Goal: Use online tool/utility: Utilize a website feature to perform a specific function

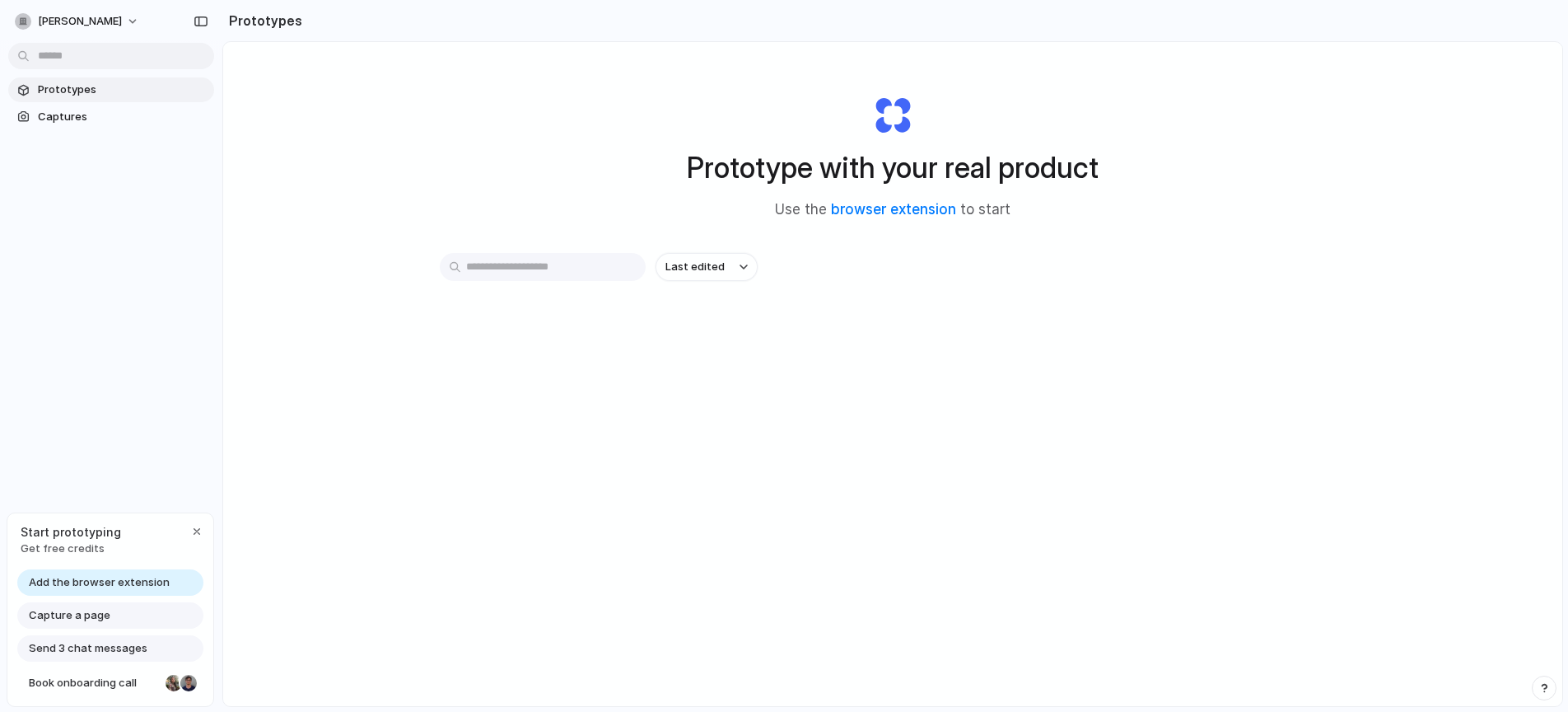
click at [118, 580] on span "Add the browser extension" at bounding box center [99, 583] width 141 height 17
click at [106, 584] on span "Add the browser extension" at bounding box center [99, 583] width 141 height 17
click at [57, 581] on span "Add the browser extension" at bounding box center [99, 583] width 141 height 17
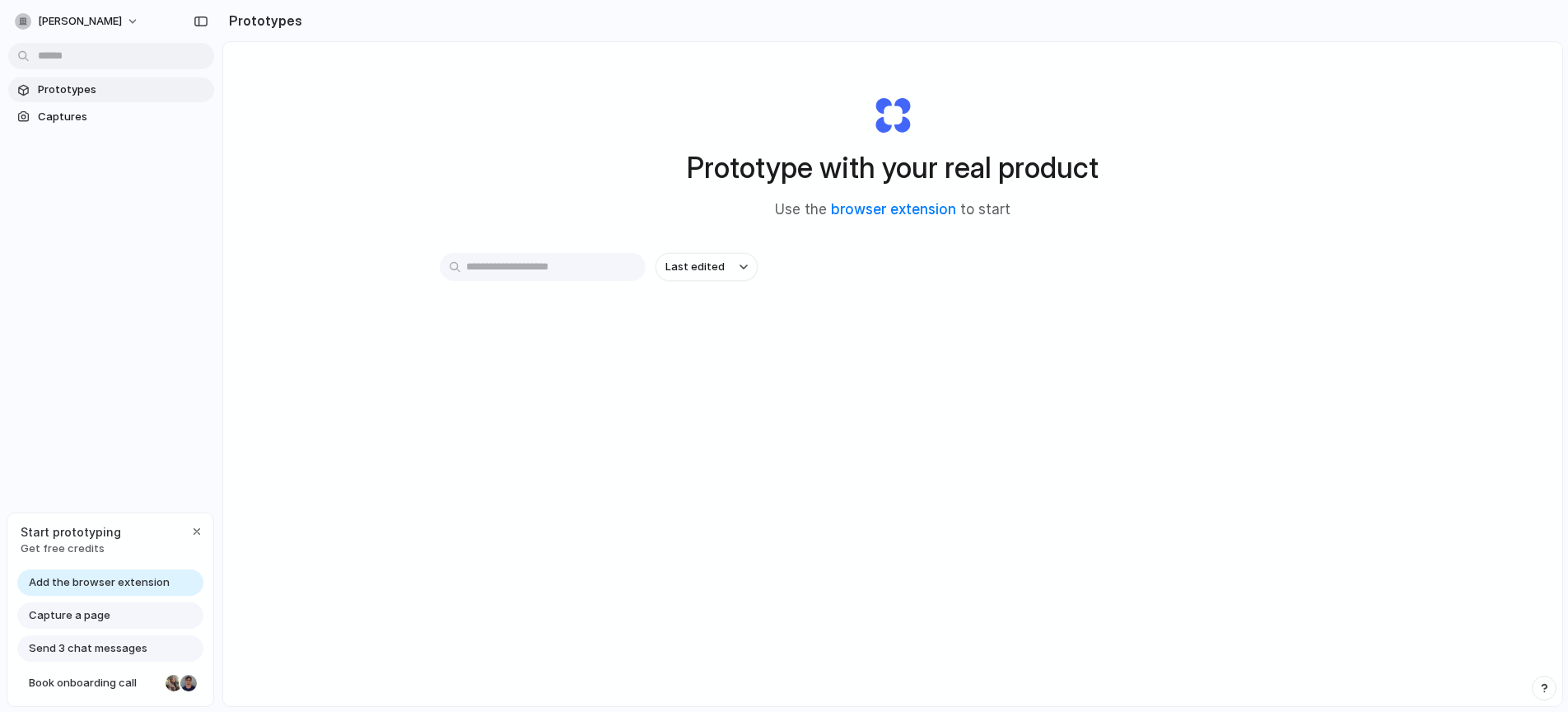
click at [49, 590] on span "Add the browser extension" at bounding box center [99, 583] width 141 height 17
click at [58, 613] on span "Capture a page" at bounding box center [69, 616] width 81 height 17
click at [197, 540] on button "button" at bounding box center [196, 531] width 20 height 20
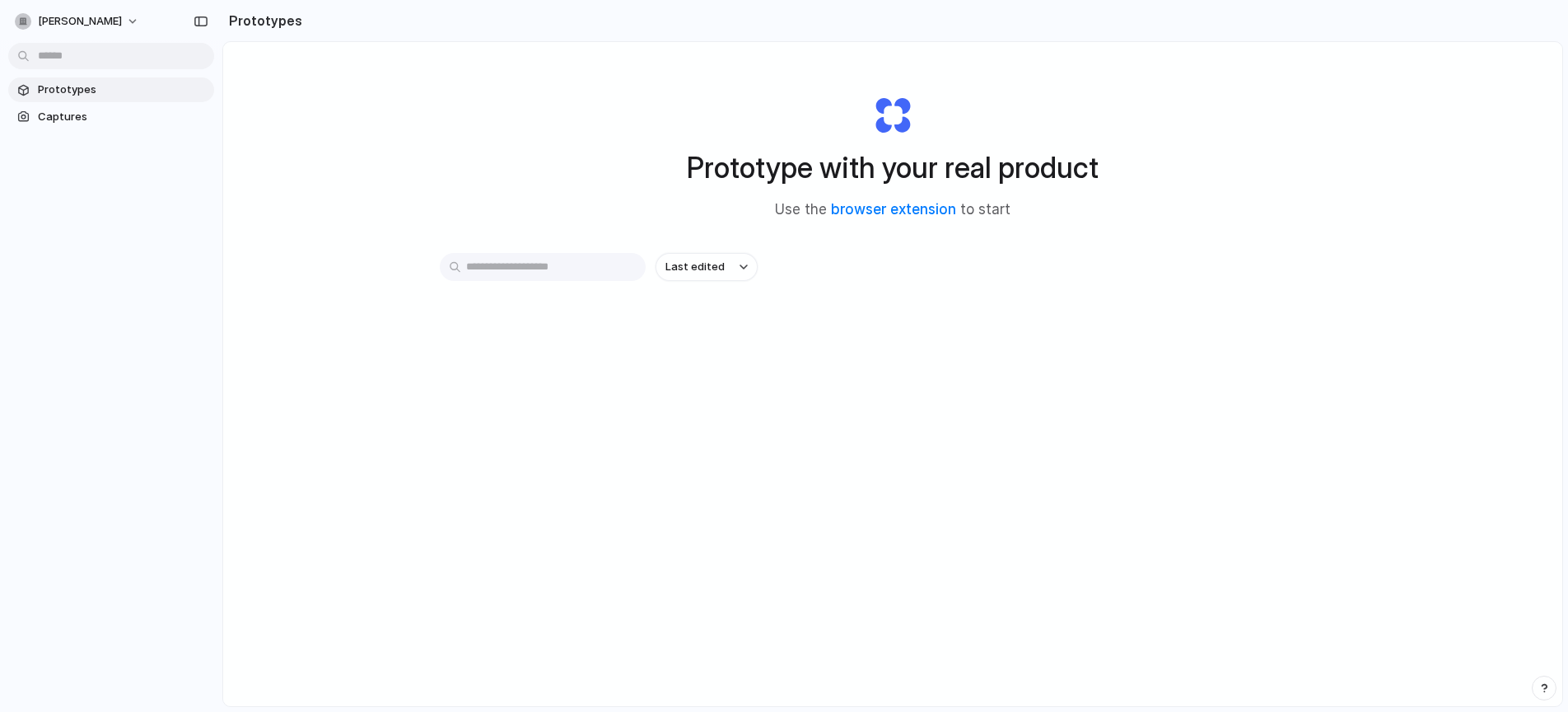
click at [66, 103] on section "Prototypes Captures" at bounding box center [111, 101] width 222 height 55
click at [66, 114] on span "Captures" at bounding box center [123, 117] width 170 height 17
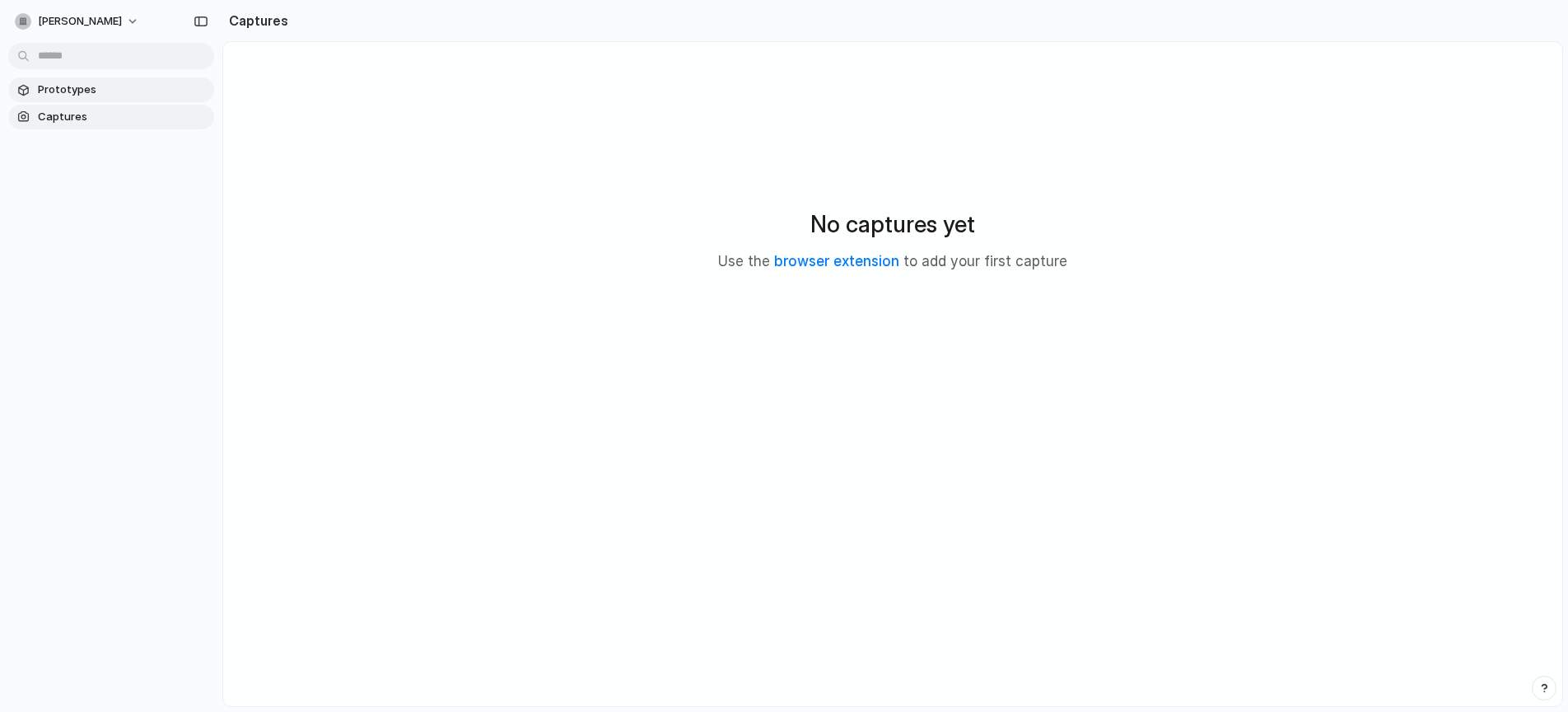
click at [78, 96] on span "Prototypes" at bounding box center [123, 90] width 170 height 17
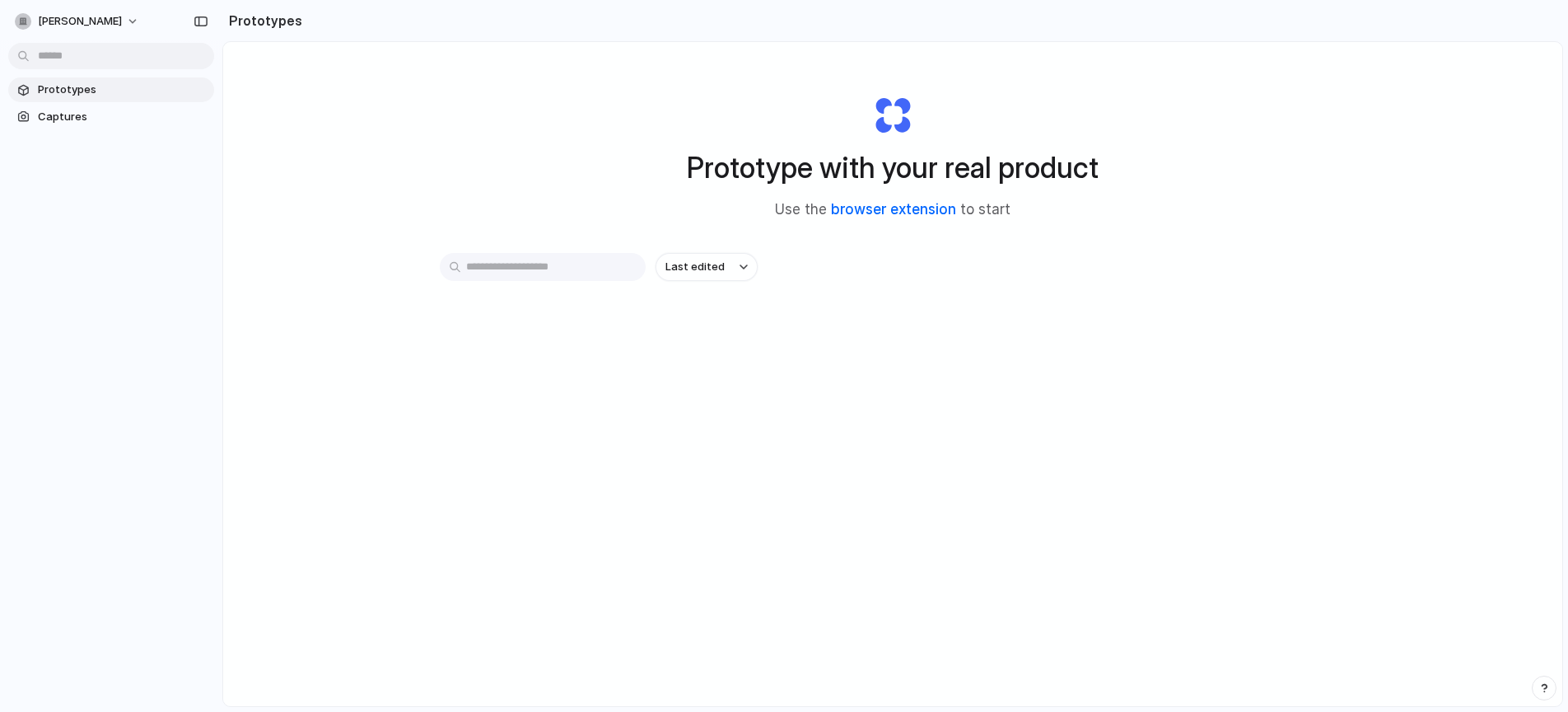
click at [920, 206] on link "browser extension" at bounding box center [894, 209] width 125 height 17
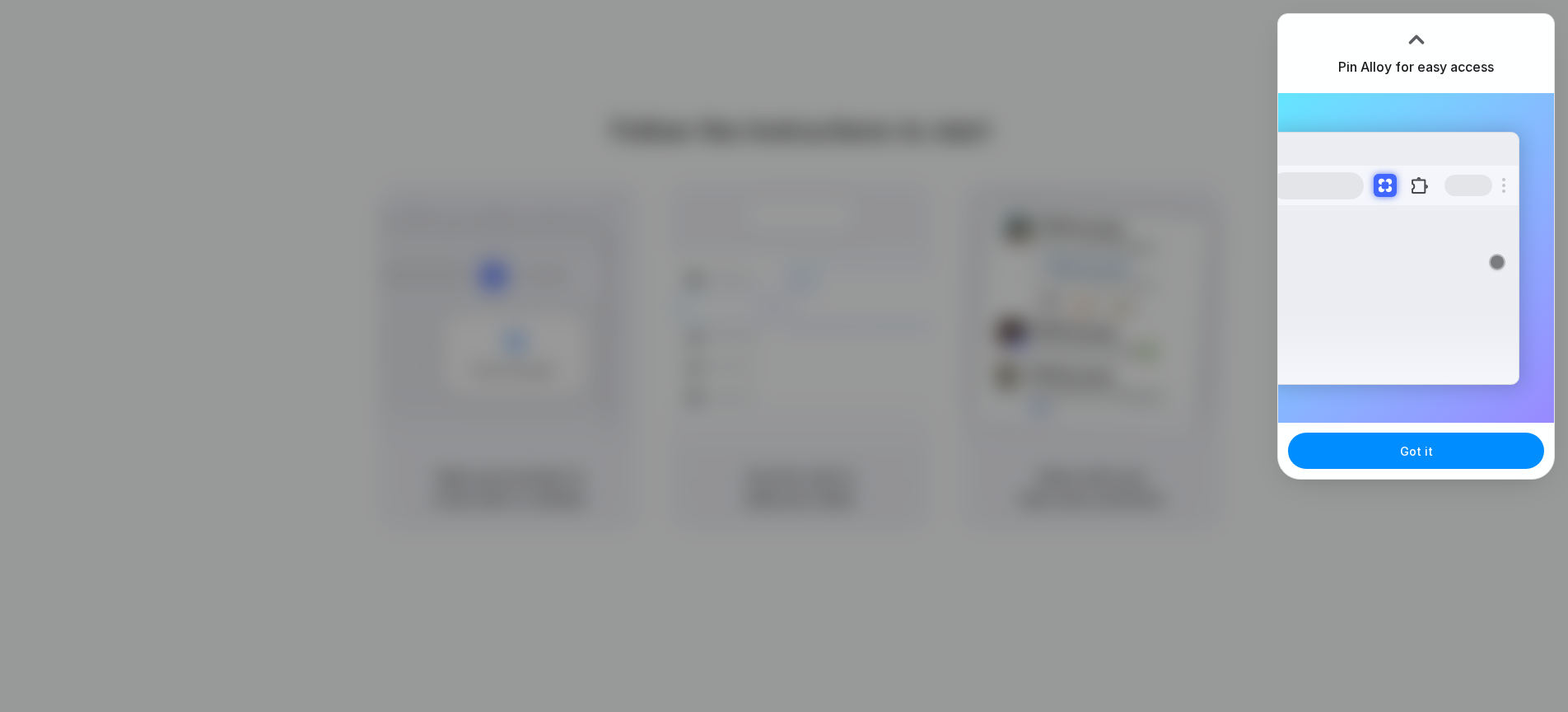
click at [963, 37] on div at bounding box center [784, 356] width 1568 height 712
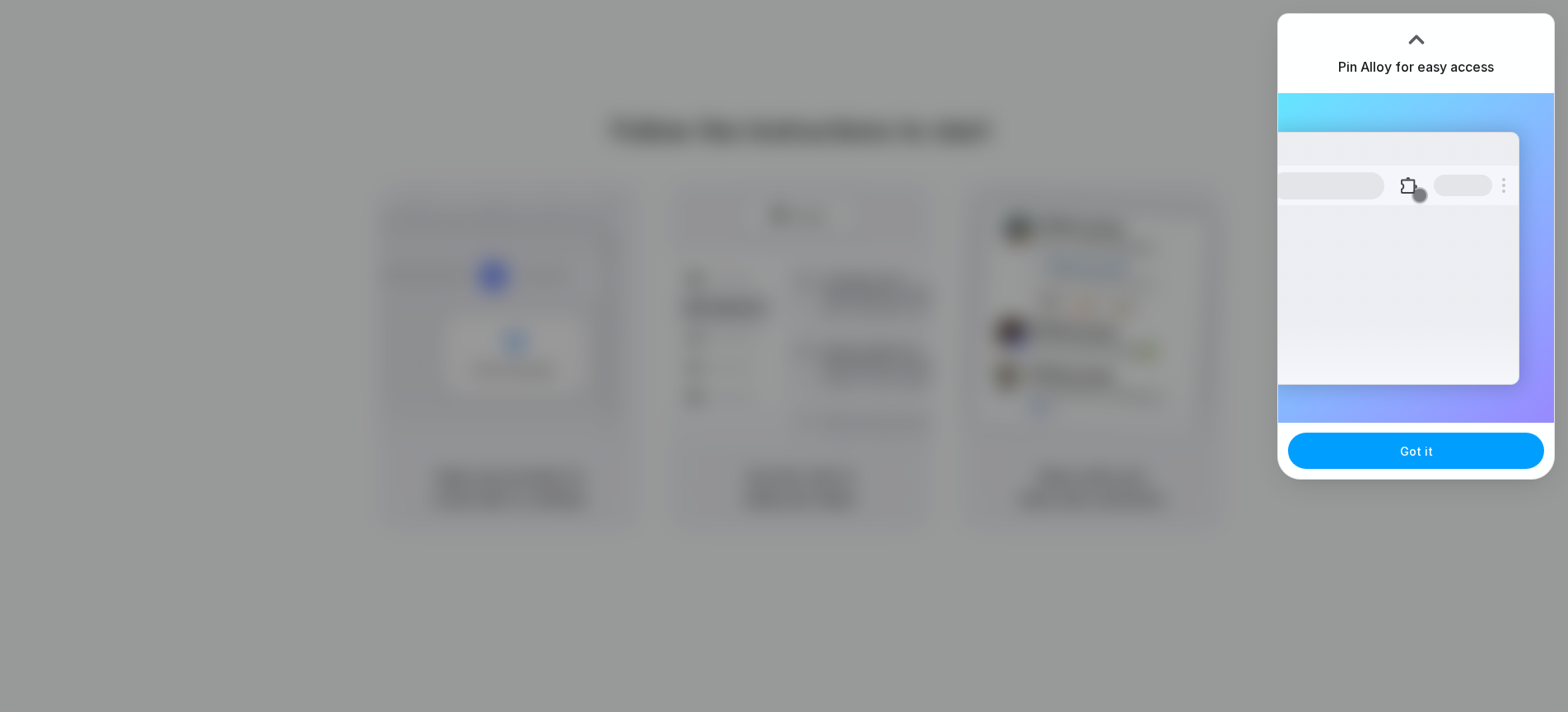
click at [1429, 462] on button "Got it" at bounding box center [1416, 450] width 256 height 36
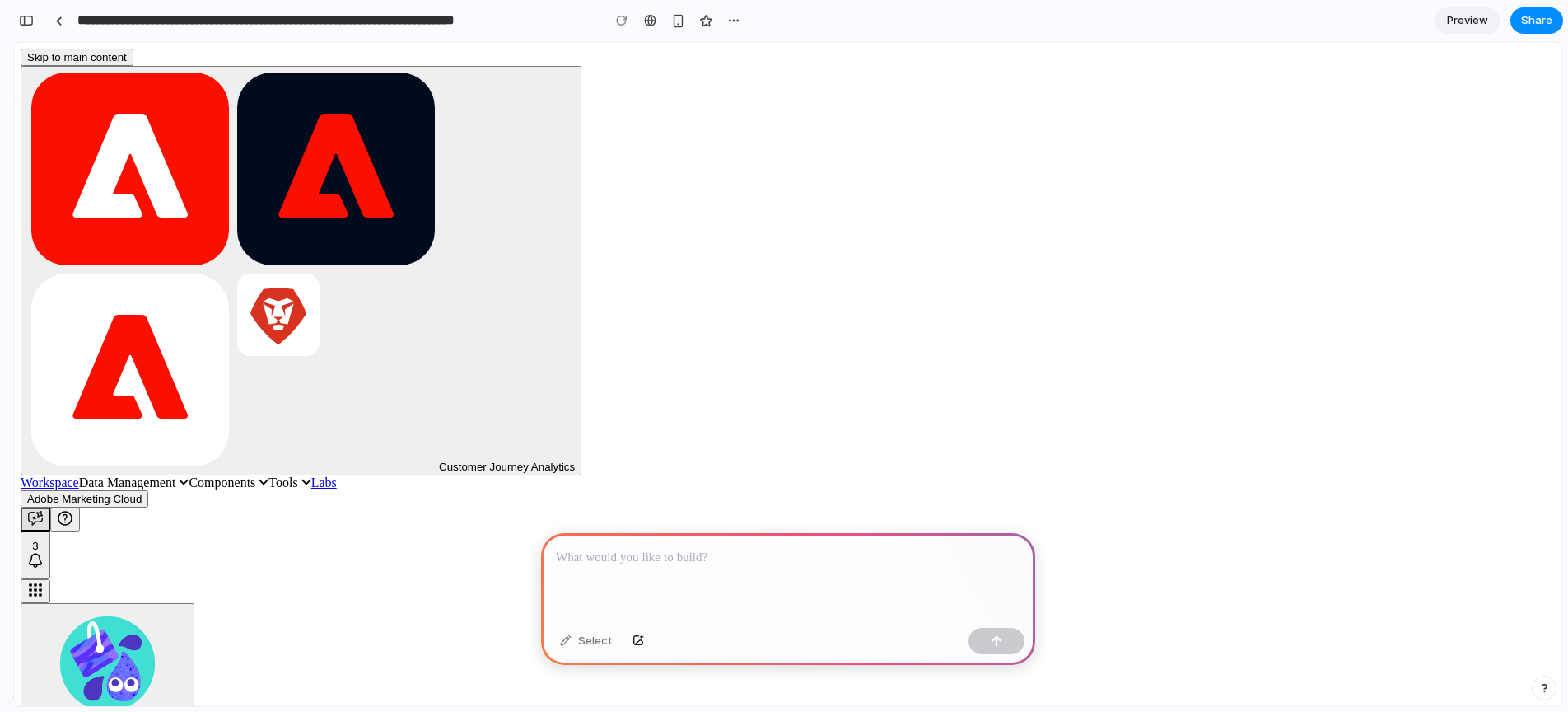
click at [683, 574] on div at bounding box center [787, 577] width 494 height 88
click at [625, 569] on div at bounding box center [787, 577] width 494 height 88
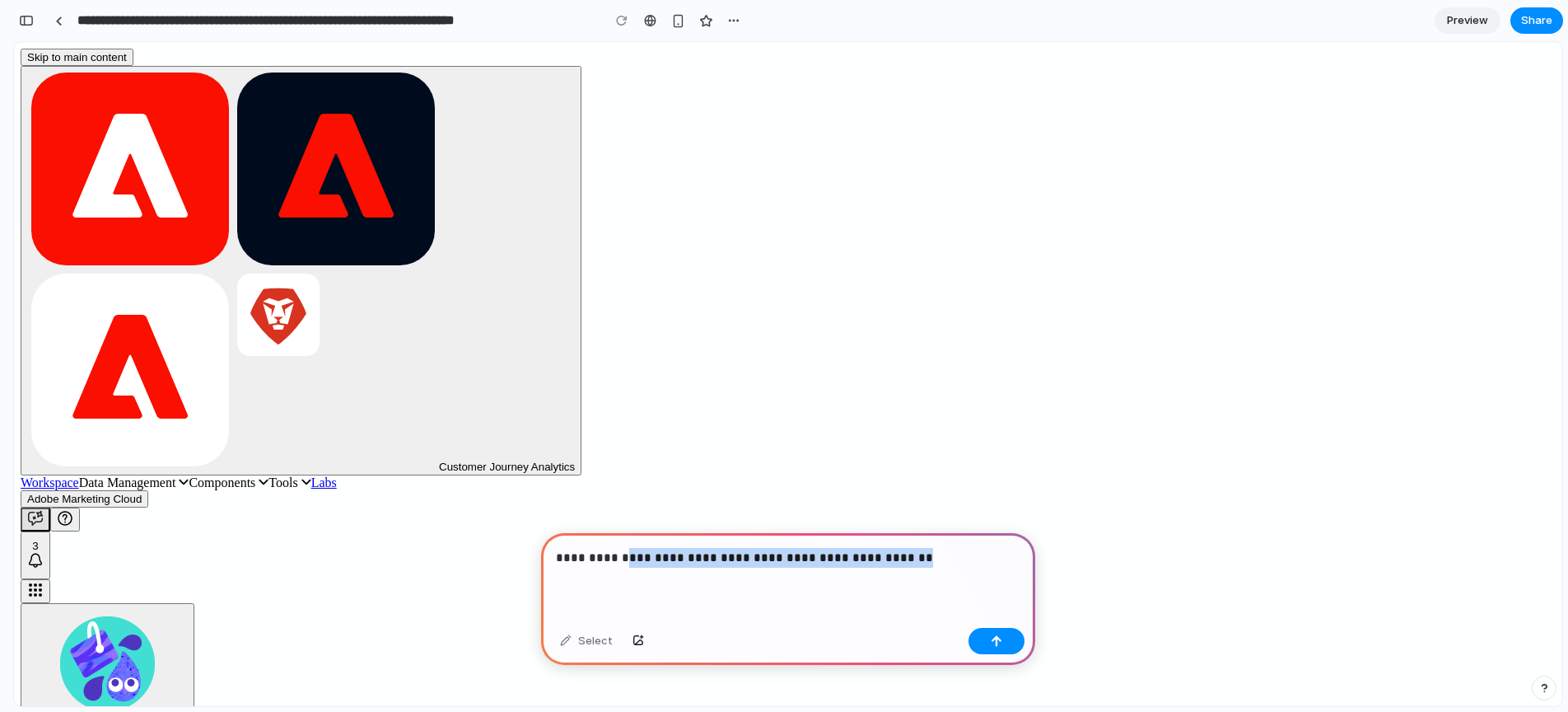
click at [619, 561] on p "**********" at bounding box center [787, 558] width 464 height 20
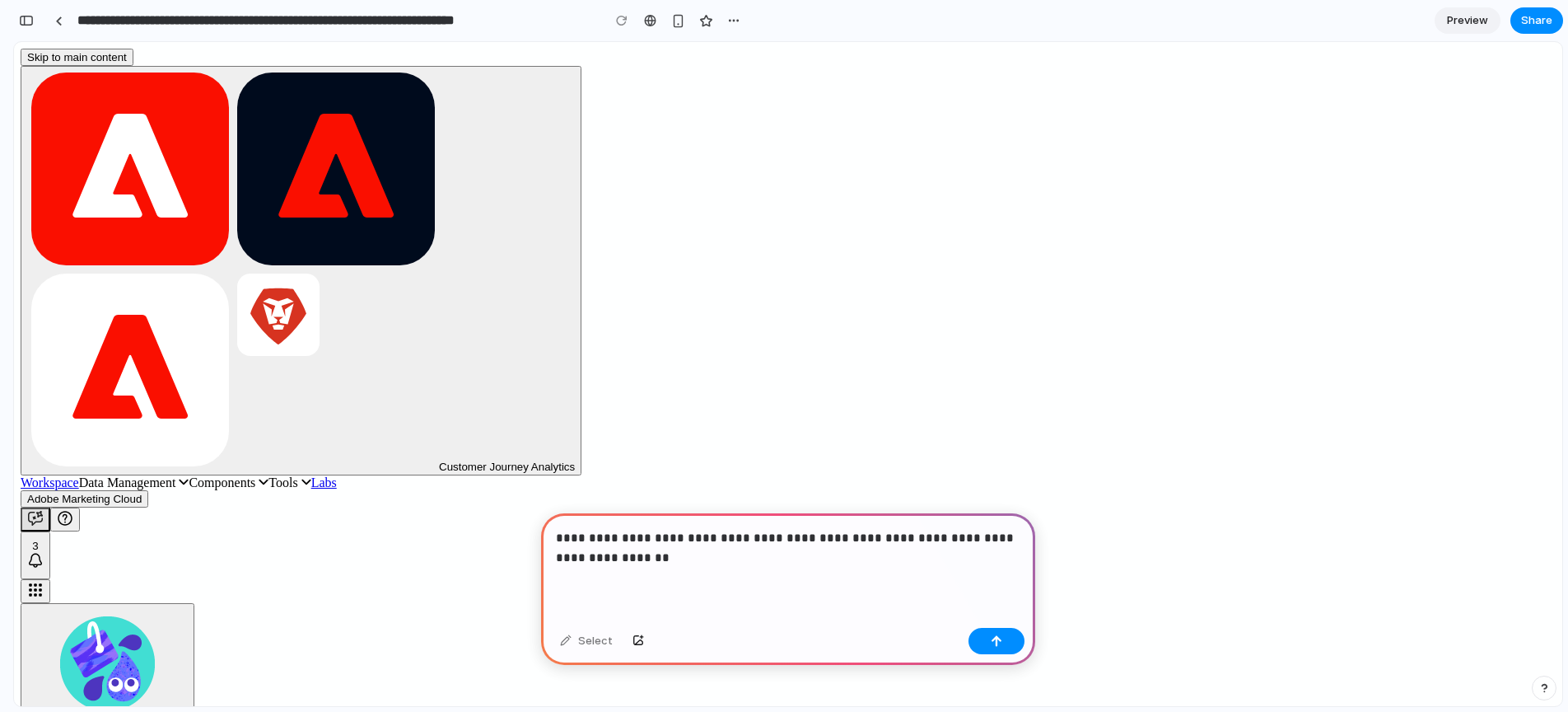
click at [946, 534] on p "**********" at bounding box center [787, 548] width 464 height 39
click at [830, 559] on p "**********" at bounding box center [787, 548] width 464 height 39
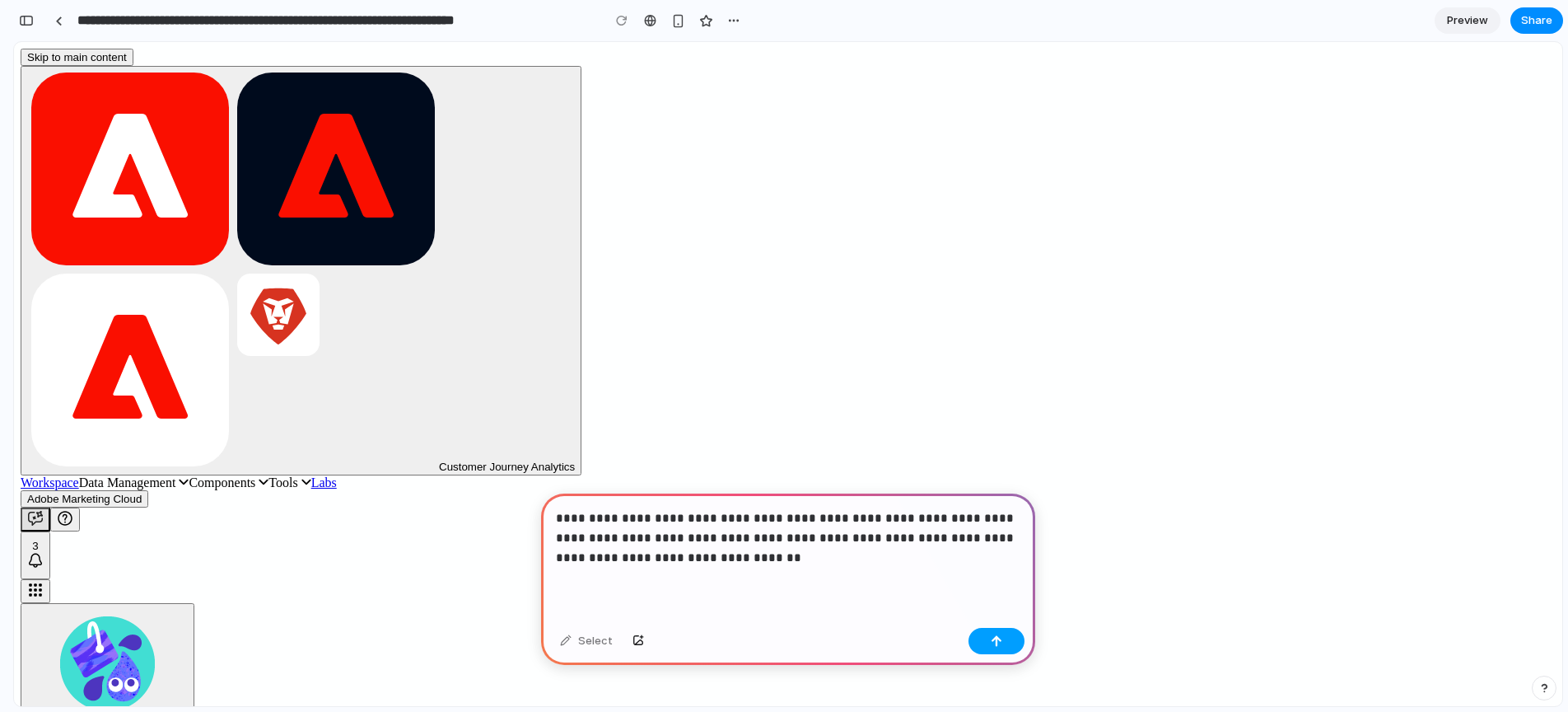
click at [991, 645] on div "button" at bounding box center [996, 641] width 11 height 11
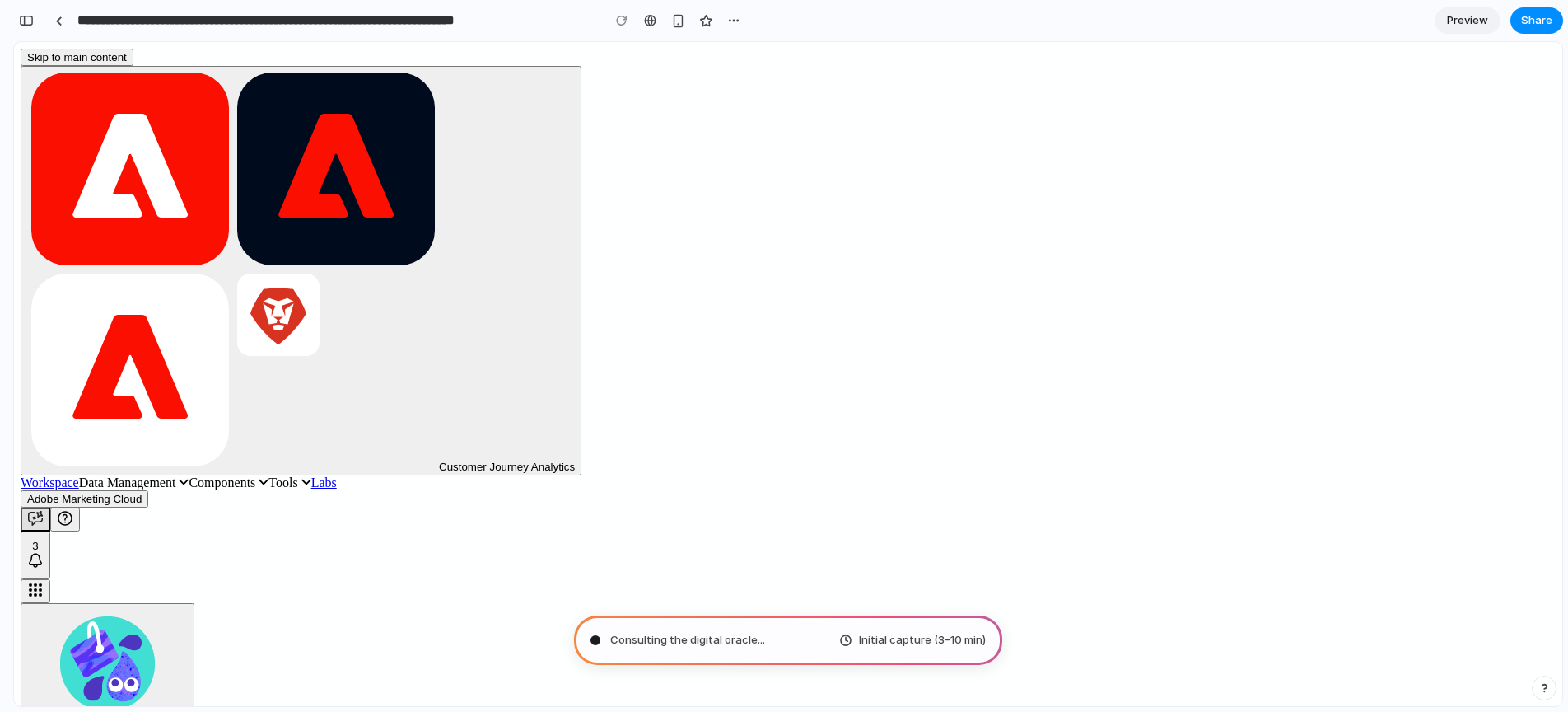
scroll to position [1189, 0]
click at [44, 510] on icon "Launch sidebar" at bounding box center [35, 519] width 17 height 17
click at [177, 476] on span "Data Management" at bounding box center [128, 482] width 97 height 14
click at [190, 476] on span "Data Management" at bounding box center [134, 482] width 110 height 14
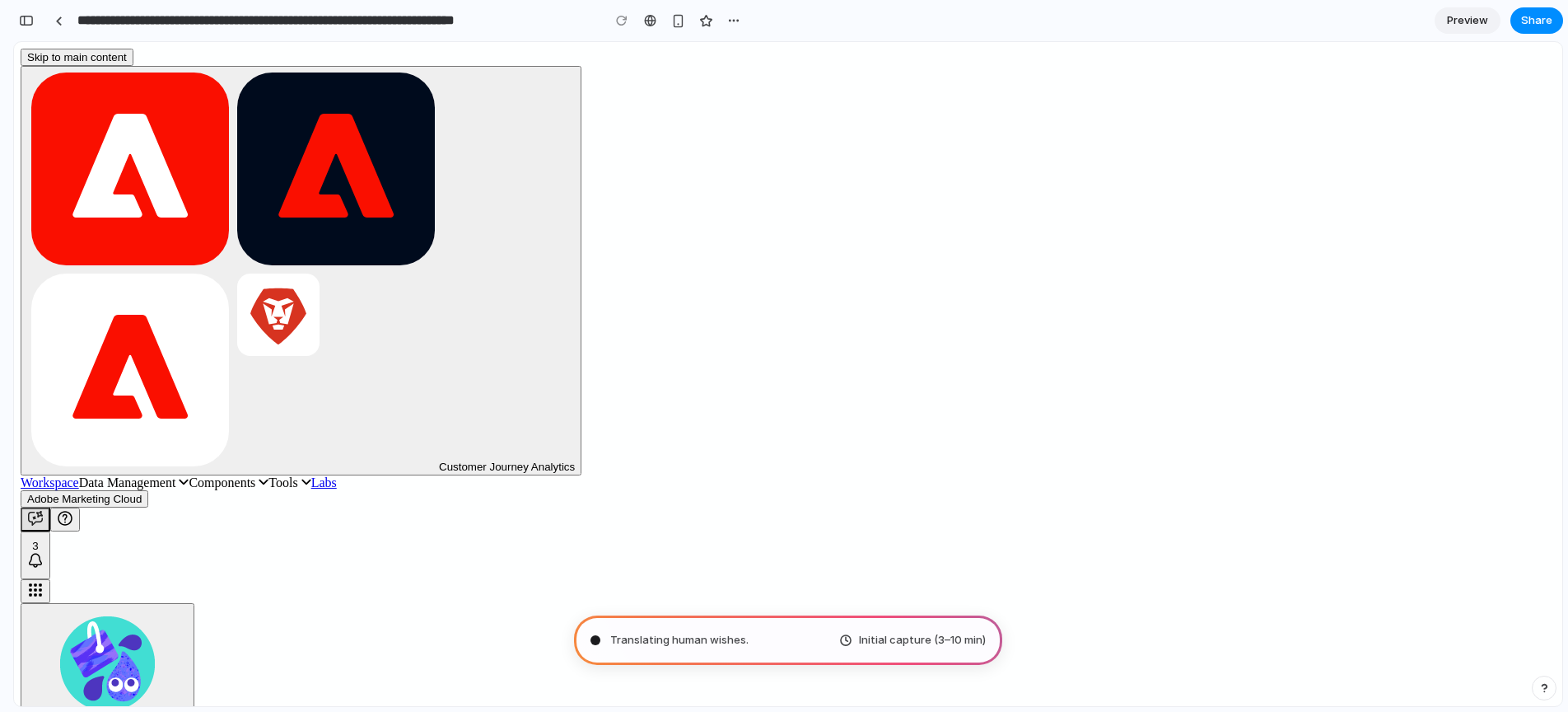
click at [79, 476] on span "Workspace" at bounding box center [49, 482] width 59 height 14
click at [439, 461] on span "Customer Journey Analytics" at bounding box center [507, 466] width 136 height 12
click at [58, 66] on button "Customer Journey Analytics" at bounding box center [301, 271] width 561 height 409
click at [46, 66] on button "Customer Journey Analytics" at bounding box center [301, 271] width 561 height 409
type input "**********"
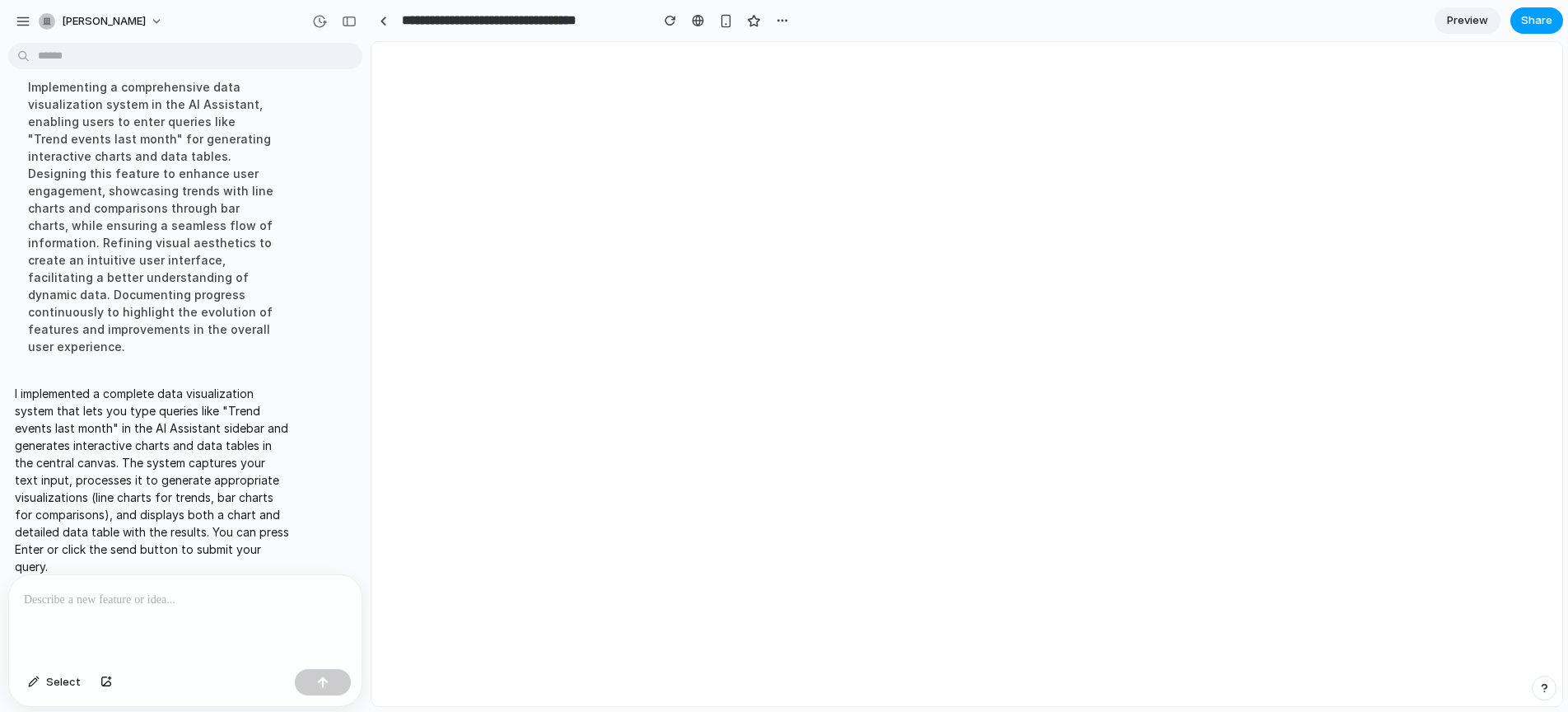
scroll to position [0, 0]
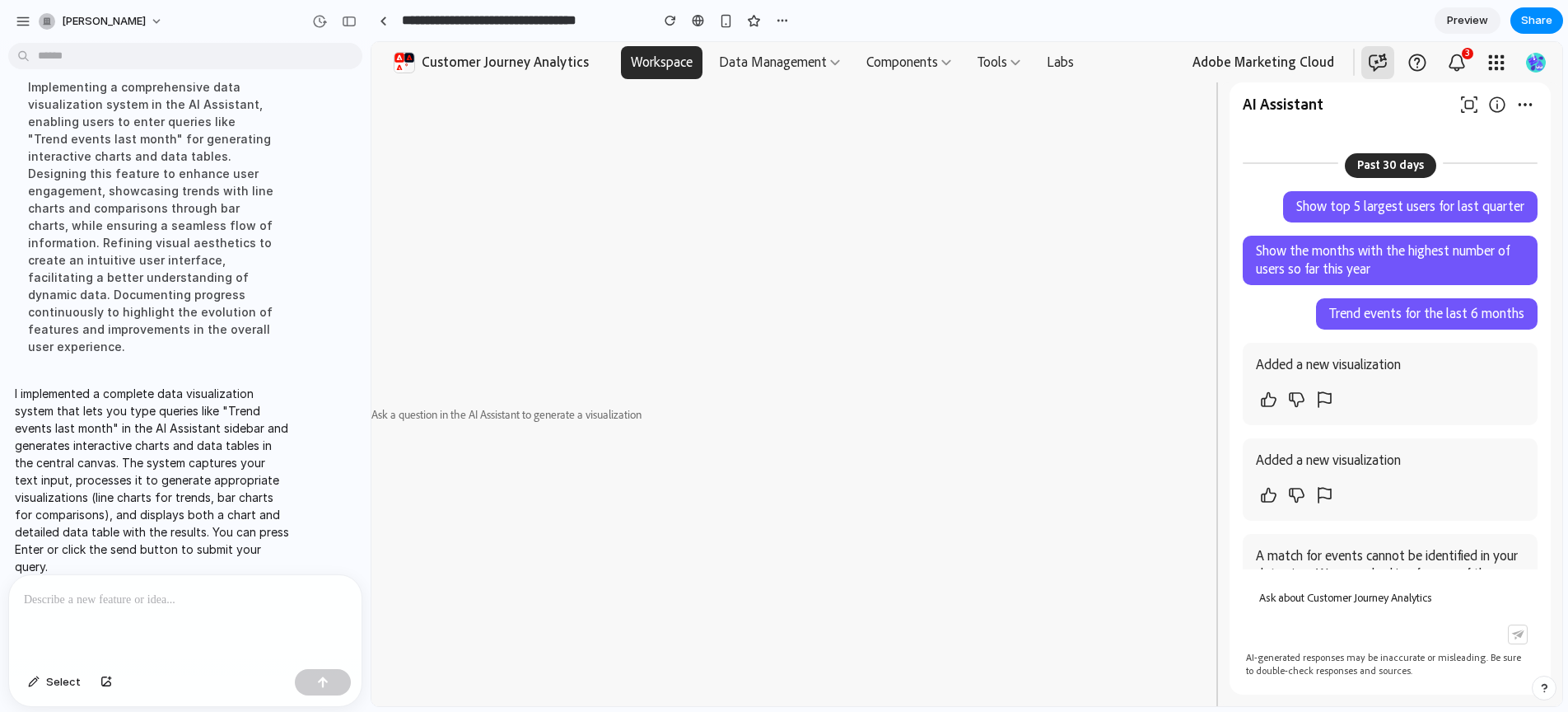
click at [562, 370] on div "Ask a question in the AI Assistant to generate a visualization" at bounding box center [506, 414] width 270 height 664
click at [562, 442] on div "Ask a question in the AI Assistant to generate a visualization" at bounding box center [506, 414] width 270 height 664
click at [1334, 592] on div at bounding box center [1390, 599] width 289 height 46
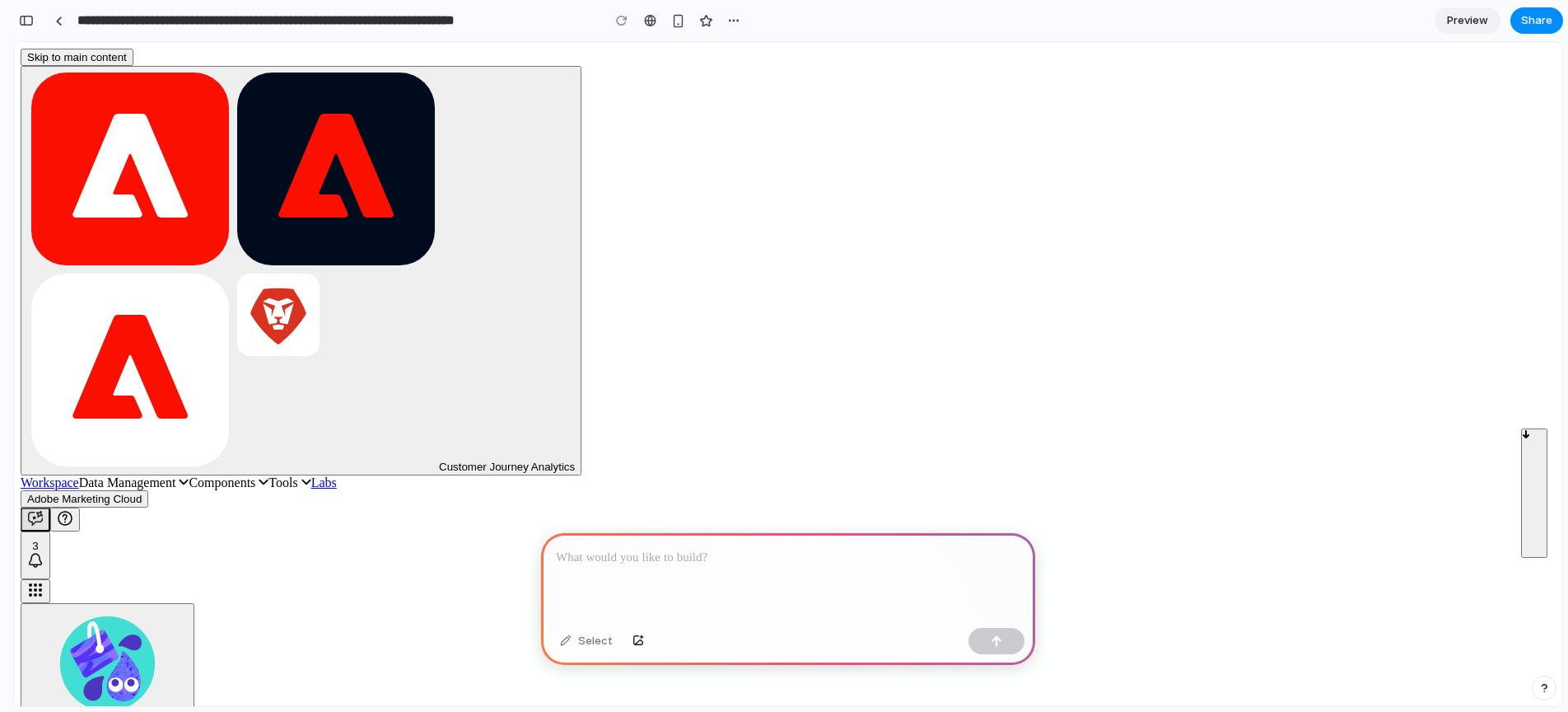
click at [190, 476] on span "Data Management" at bounding box center [134, 482] width 110 height 14
click at [255, 476] on span "Components" at bounding box center [221, 482] width 66 height 14
click at [653, 18] on div at bounding box center [650, 21] width 12 height 13
click at [827, 586] on div at bounding box center [787, 577] width 494 height 88
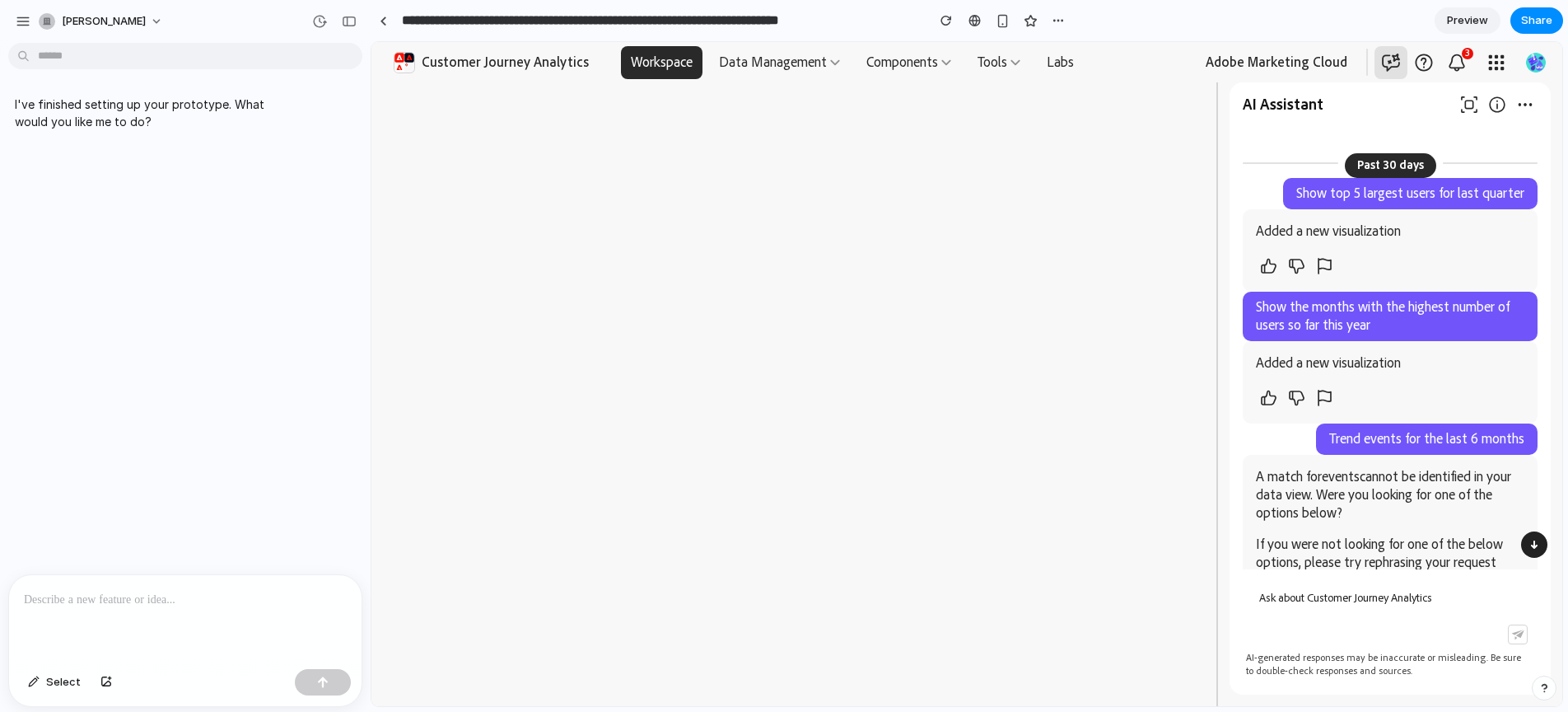
click at [96, 598] on p at bounding box center [186, 600] width 323 height 20
click at [135, 605] on p at bounding box center [186, 600] width 323 height 20
click at [136, 597] on p "**********" at bounding box center [186, 590] width 323 height 39
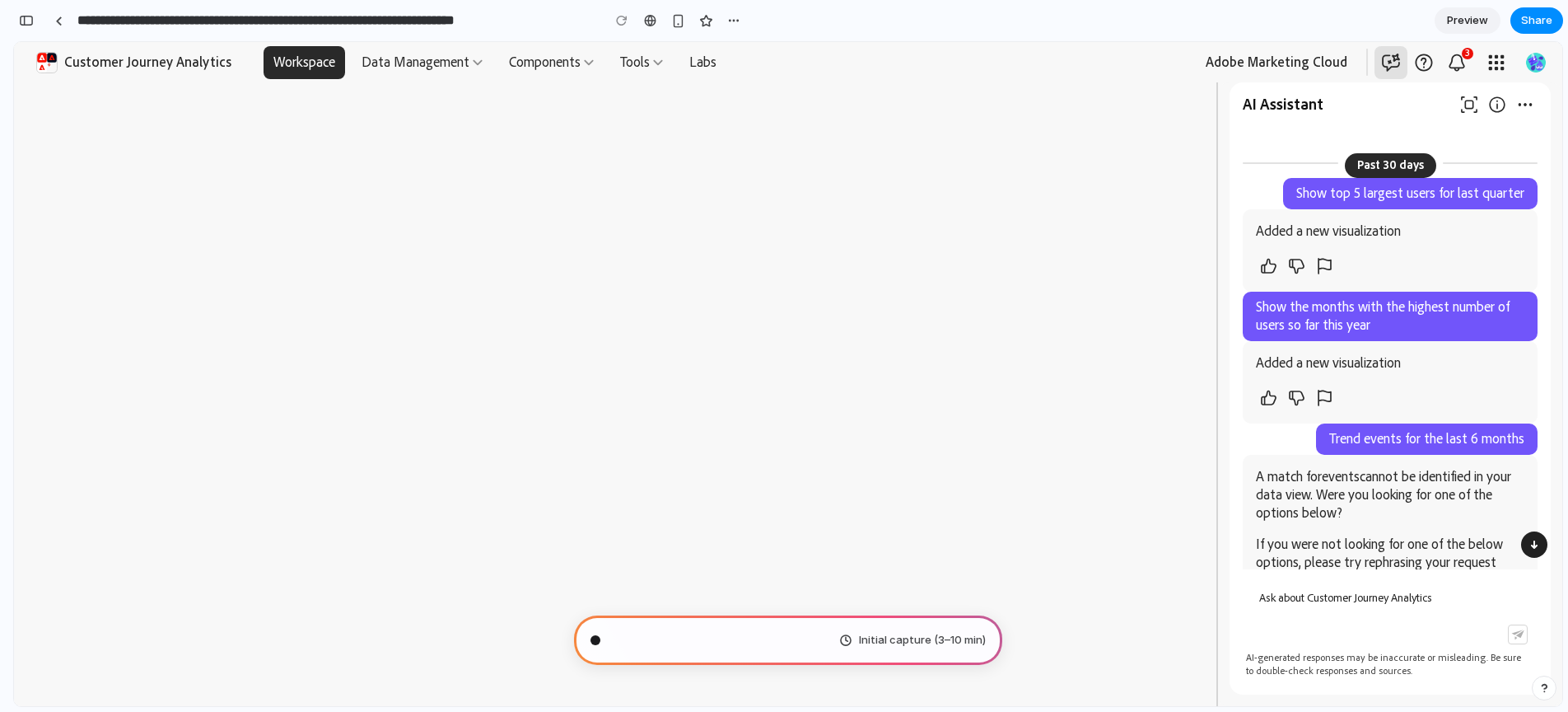
type input "**********"
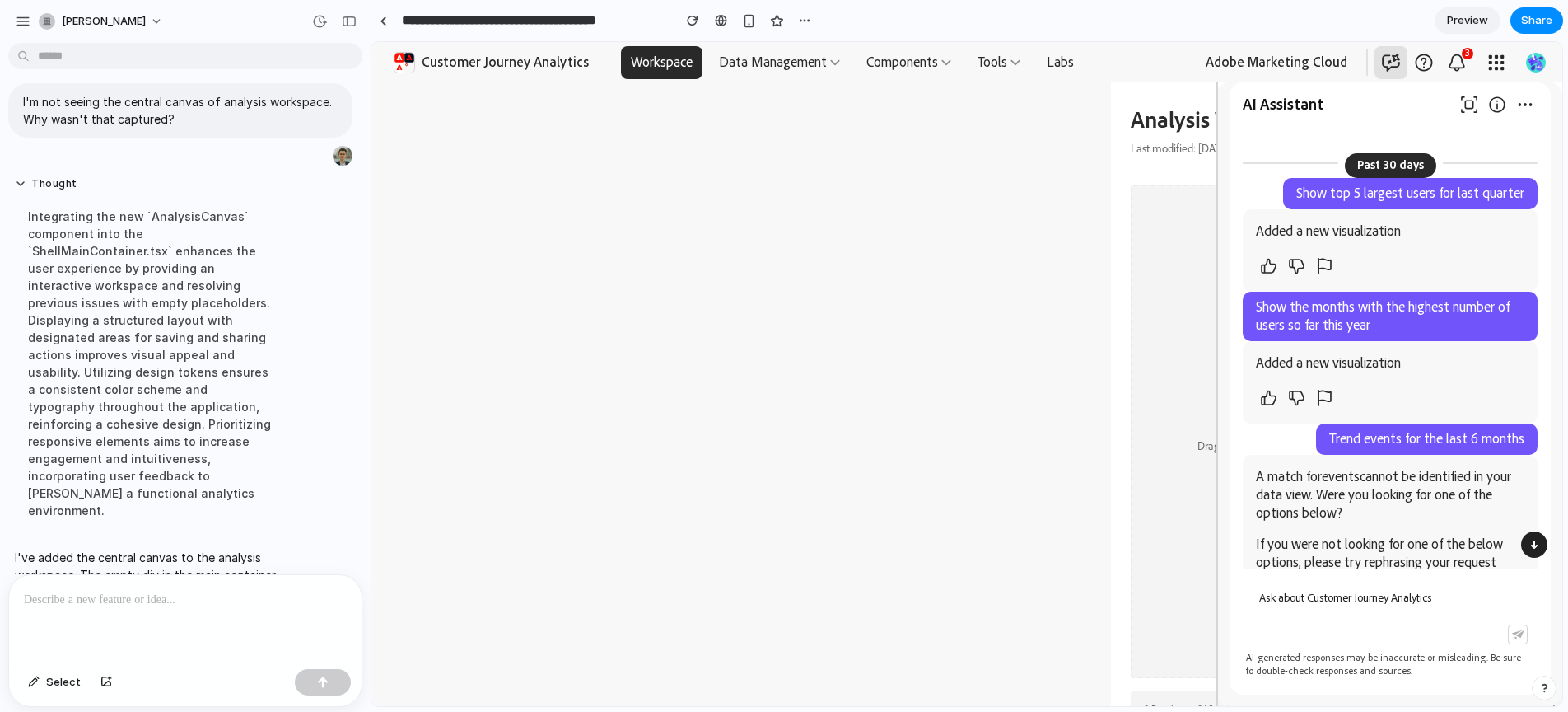
scroll to position [131, 0]
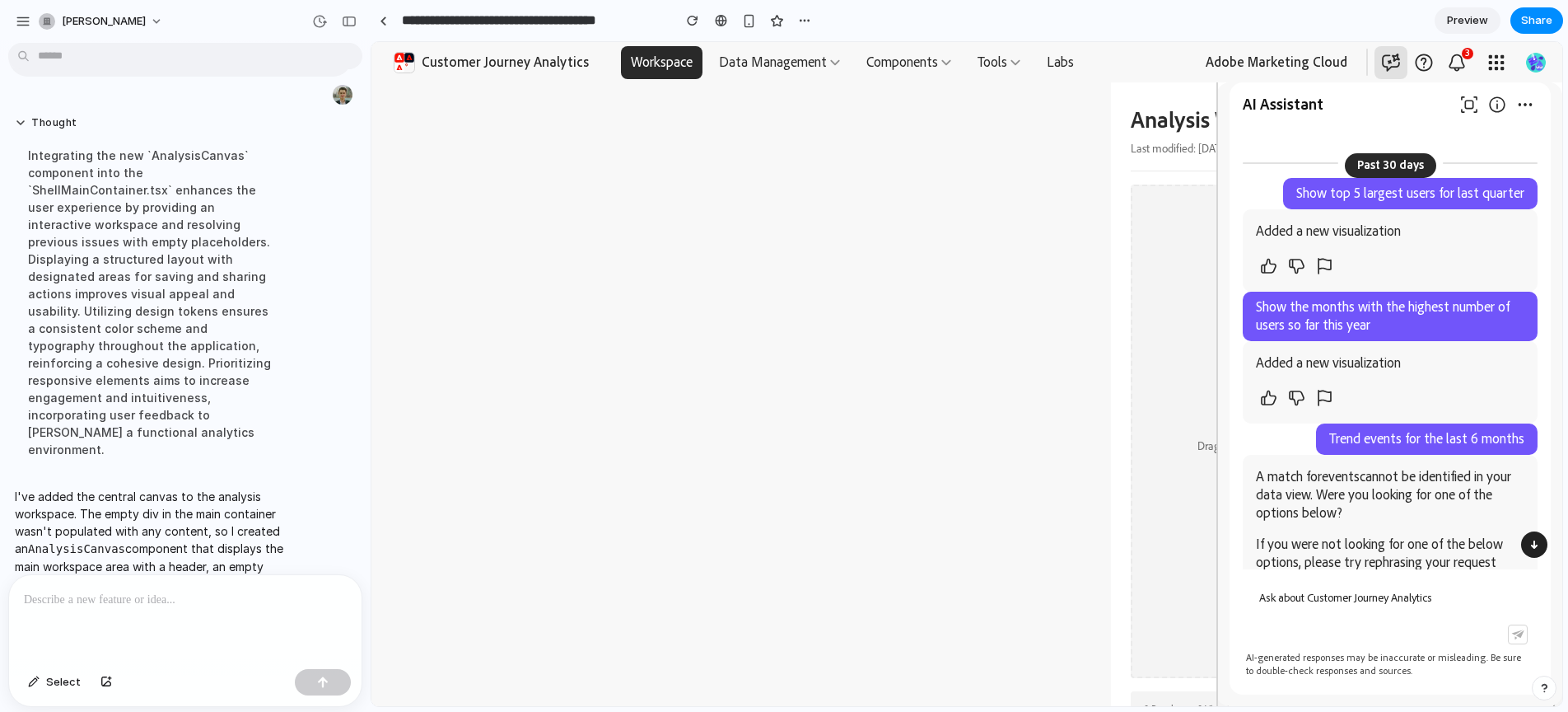
click at [1339, 597] on div at bounding box center [1390, 599] width 289 height 46
click at [1167, 335] on div "Build your analysis Drag and drop components here to start building your worksp…" at bounding box center [1356, 432] width 451 height 493
click at [1179, 346] on div "Build your analysis Drag and drop components here to start building your worksp…" at bounding box center [1356, 432] width 451 height 493
